Goal: Task Accomplishment & Management: Use online tool/utility

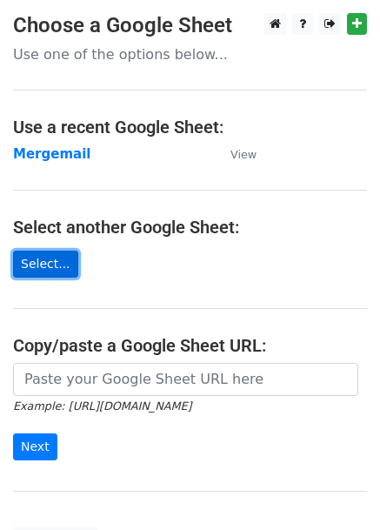
click at [46, 274] on link "Select..." at bounding box center [45, 264] width 65 height 27
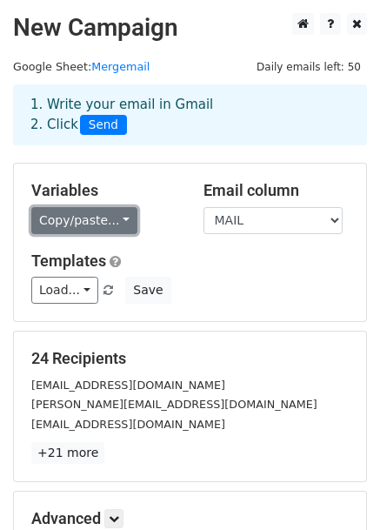
click at [70, 218] on link "Copy/paste..." at bounding box center [84, 220] width 106 height 27
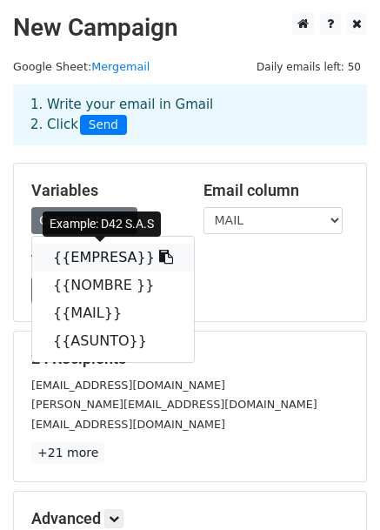
click at [102, 253] on link "{{EMPRESA}}" at bounding box center [113, 258] width 162 height 28
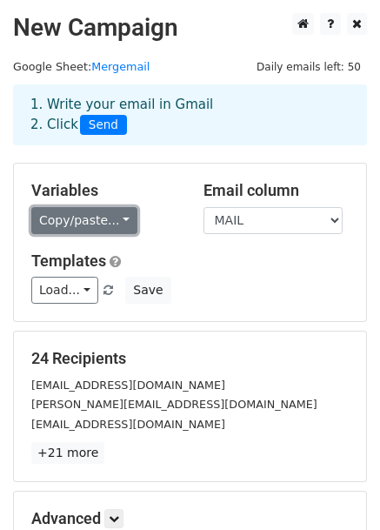
click at [104, 219] on link "Copy/paste..." at bounding box center [84, 220] width 106 height 27
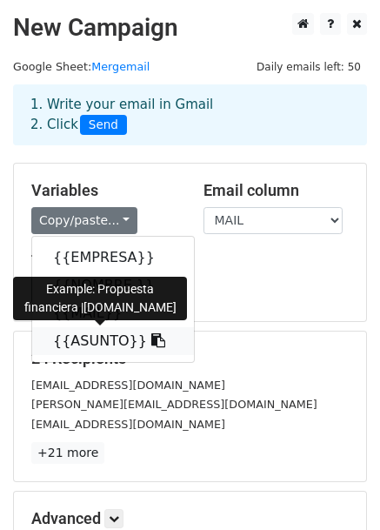
click at [86, 347] on link "{{ASUNTO}}" at bounding box center [113, 341] width 162 height 28
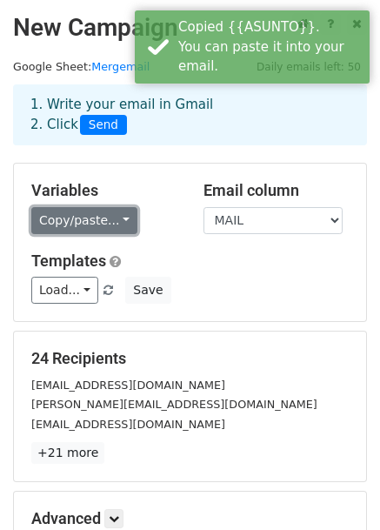
click at [103, 216] on link "Copy/paste..." at bounding box center [84, 220] width 106 height 27
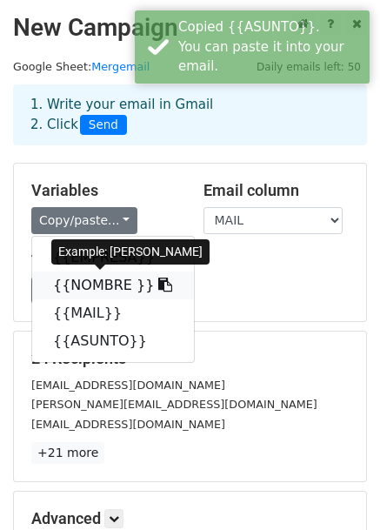
click at [92, 279] on link "{{NOMBRE }}" at bounding box center [113, 285] width 162 height 28
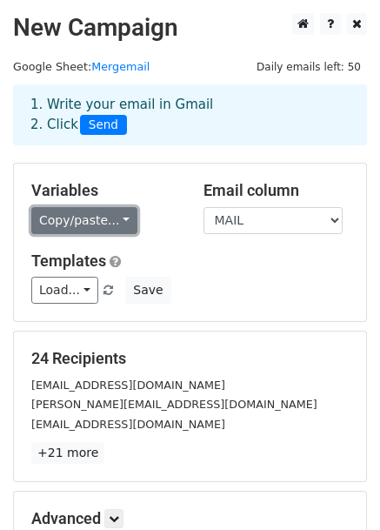
click at [81, 229] on link "Copy/paste..." at bounding box center [84, 220] width 106 height 27
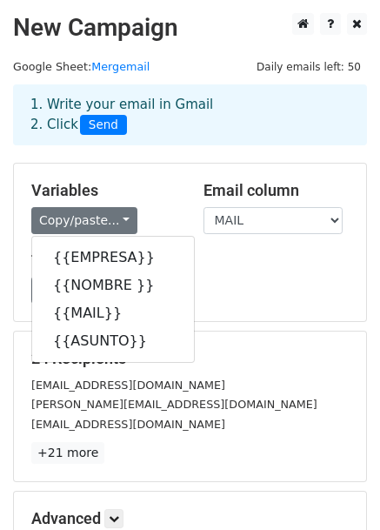
click at [286, 284] on div "Load... No templates saved Save" at bounding box center [190, 290] width 344 height 27
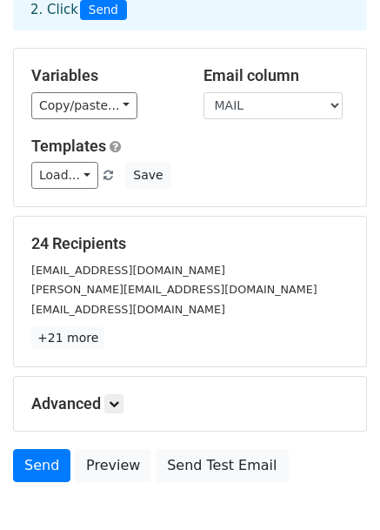
scroll to position [211, 0]
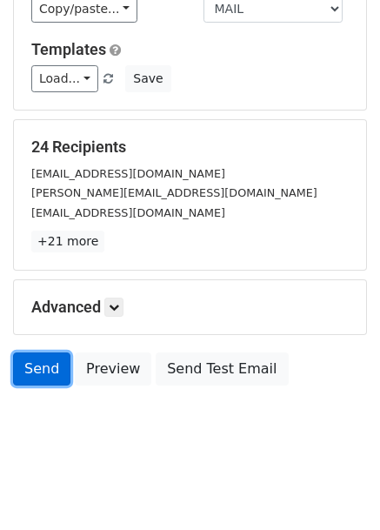
click at [24, 368] on link "Send" at bounding box center [41, 368] width 57 height 33
